Goal: Check status: Check status

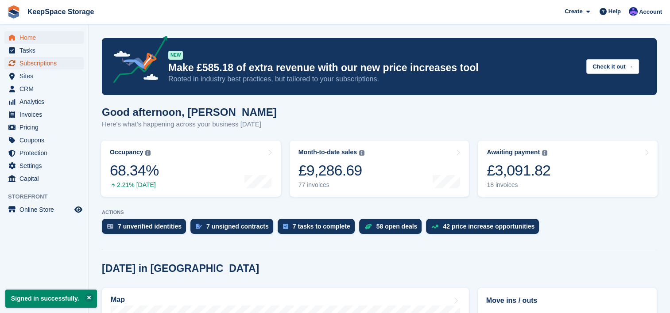
click at [58, 69] on span "Subscriptions" at bounding box center [45, 63] width 53 height 12
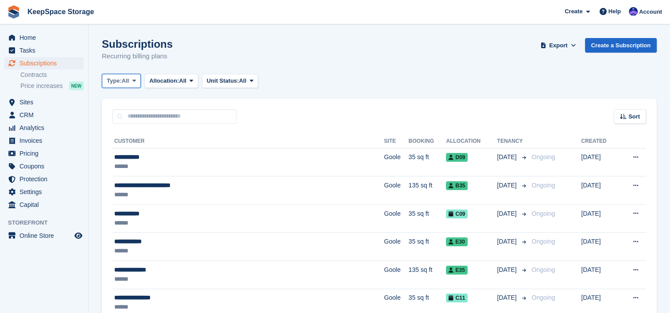
click at [128, 79] on span "All" at bounding box center [126, 81] width 8 height 9
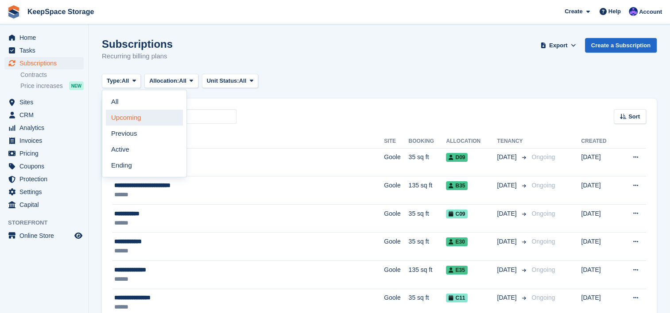
click at [133, 120] on link "Upcoming" at bounding box center [144, 118] width 77 height 16
